Goal: Book appointment/travel/reservation

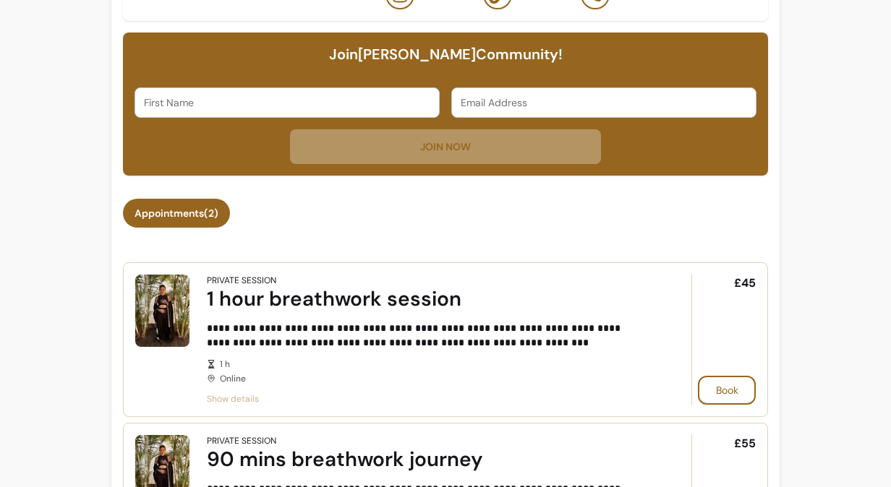
scroll to position [361, 0]
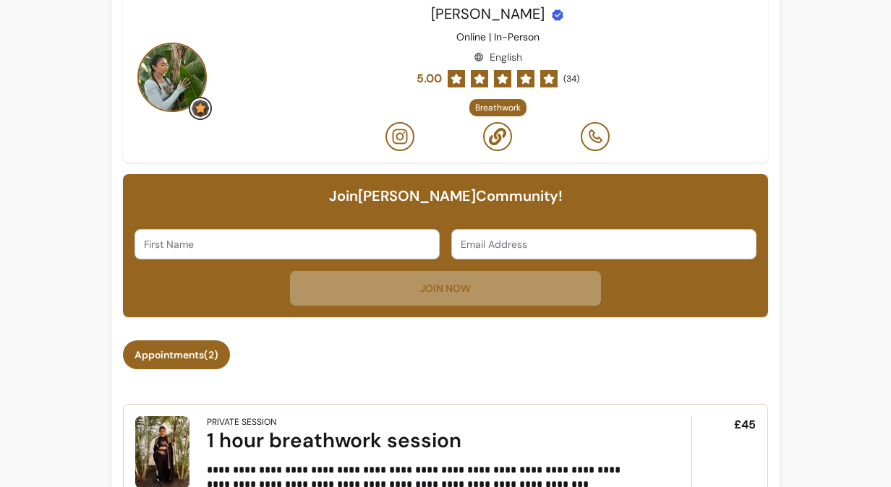
click at [309, 236] on div at bounding box center [287, 244] width 286 height 29
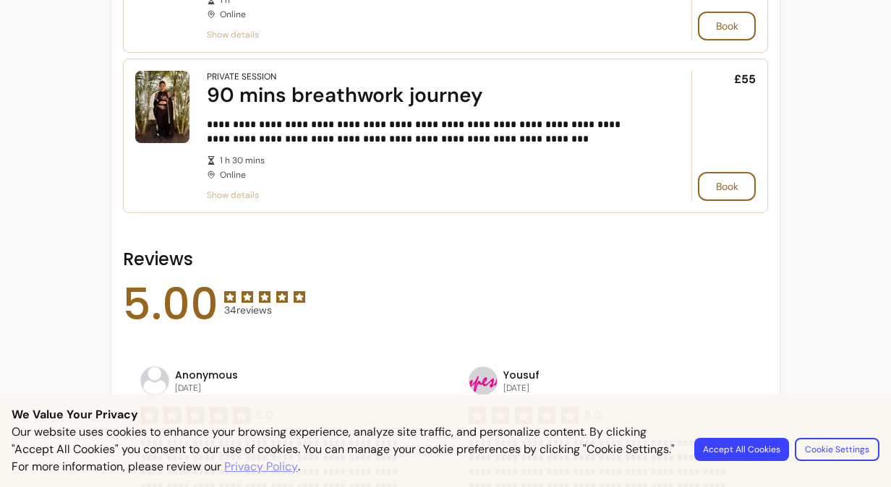
scroll to position [723, 0]
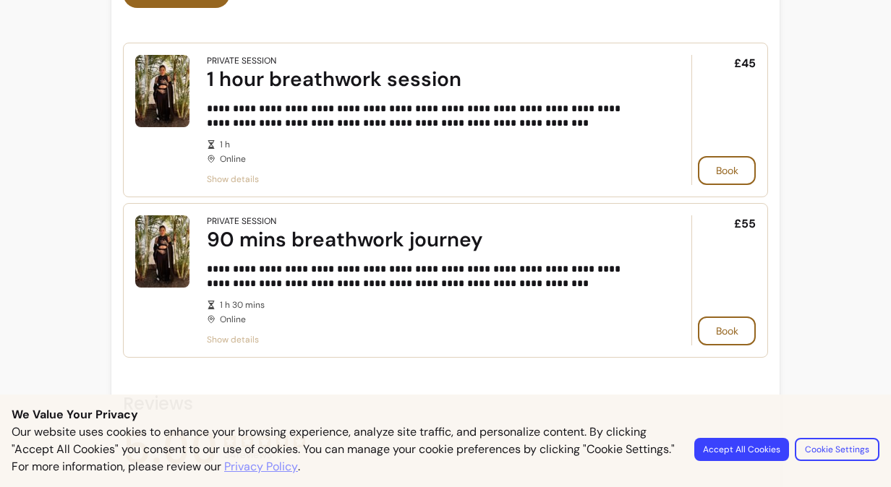
click at [756, 445] on button "Accept All Cookies" at bounding box center [741, 449] width 95 height 23
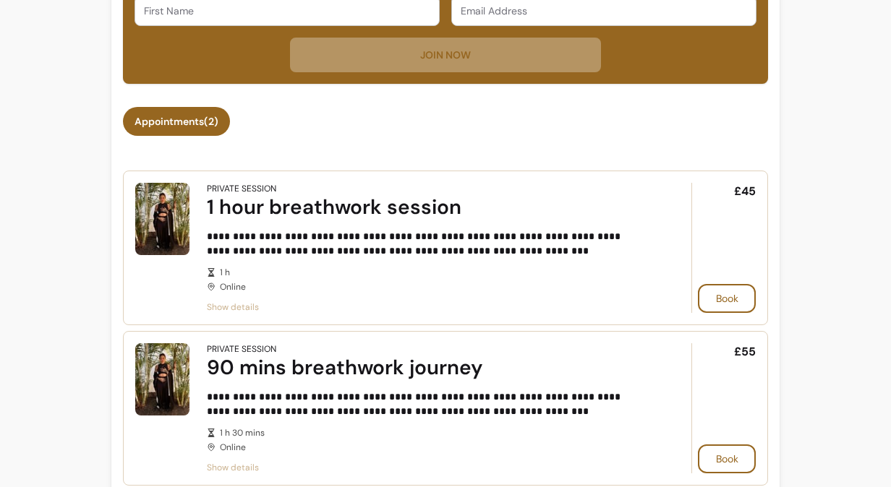
scroll to position [651, 0]
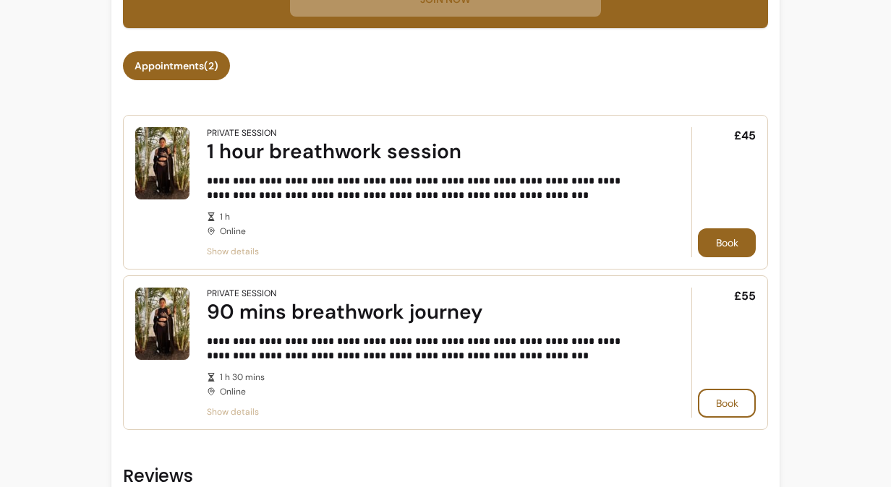
click at [713, 235] on button "Book" at bounding box center [727, 242] width 58 height 29
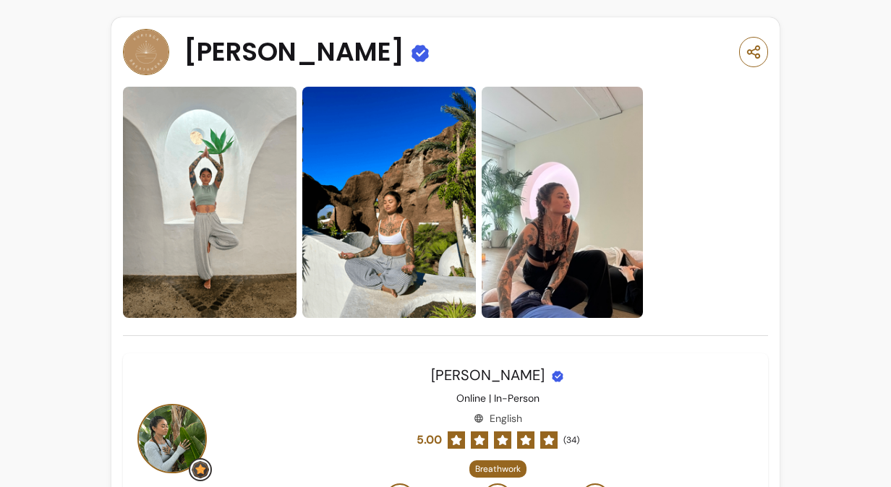
click at [348, 82] on div "[PERSON_NAME]" at bounding box center [445, 173] width 645 height 289
click at [327, 52] on span "[PERSON_NAME]" at bounding box center [294, 52] width 220 height 29
click at [160, 53] on img at bounding box center [146, 52] width 46 height 46
click at [510, 380] on span "[PERSON_NAME]" at bounding box center [487, 375] width 113 height 19
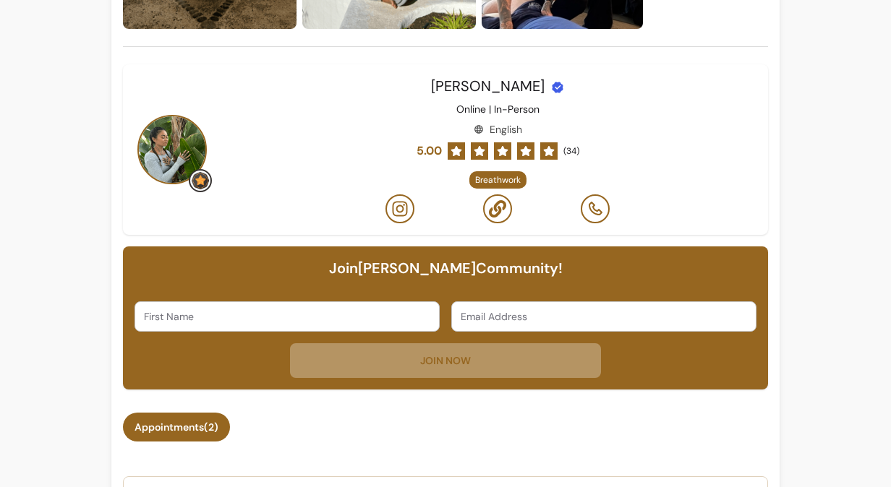
click at [492, 212] on icon at bounding box center [497, 208] width 17 height 17
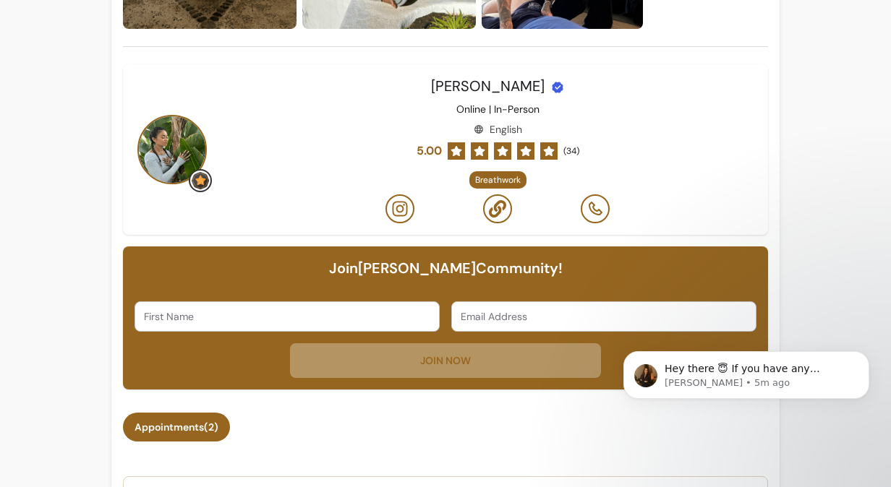
scroll to position [0, 0]
